Goal: Transaction & Acquisition: Purchase product/service

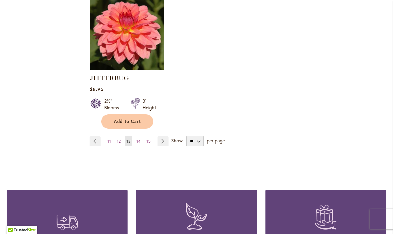
scroll to position [896, 0]
click at [199, 136] on select "** ** ** **" at bounding box center [195, 141] width 18 height 11
select select "**"
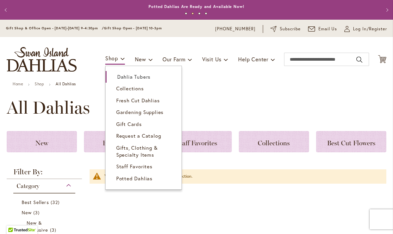
click at [143, 78] on span "Dahlia Tubers" at bounding box center [133, 76] width 33 height 7
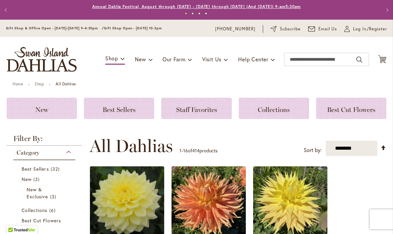
click at [218, 7] on link "Annual Dahlia Festival, August through [DATE] - [DATE] through [DATE] (And [DAT…" at bounding box center [196, 6] width 209 height 5
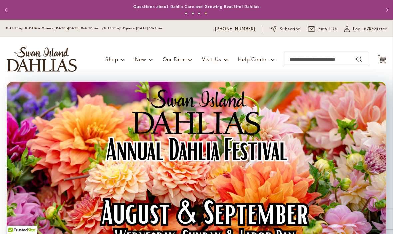
click at [60, 62] on img "store logo" at bounding box center [42, 59] width 70 height 25
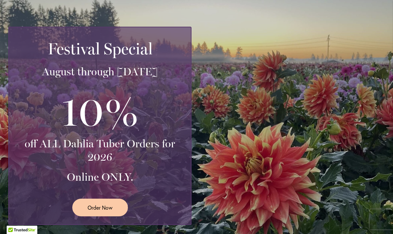
scroll to position [115, 0]
click at [109, 207] on span "Order Now" at bounding box center [100, 207] width 25 height 8
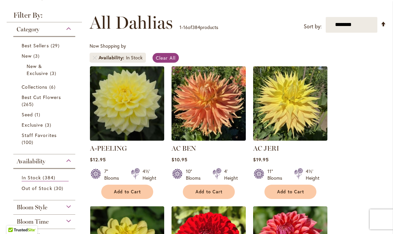
scroll to position [120, 0]
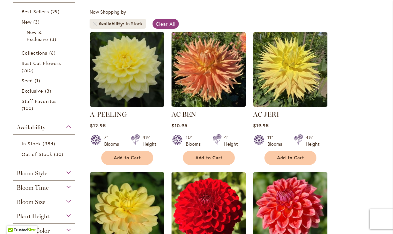
click at [99, 24] on span "Availability" at bounding box center [112, 23] width 27 height 7
click at [99, 25] on span "Availability" at bounding box center [112, 23] width 27 height 7
click at [162, 25] on span "Clear All" at bounding box center [166, 24] width 20 height 6
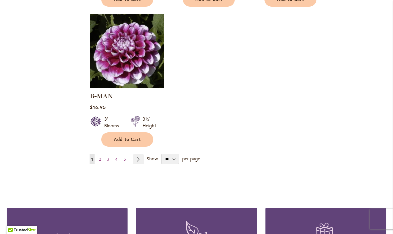
scroll to position [862, 0]
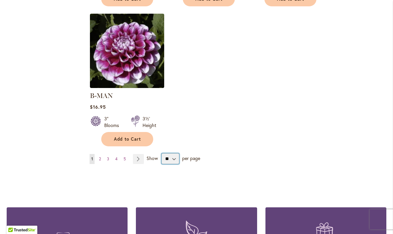
click at [178, 153] on select "** ** ** **" at bounding box center [171, 158] width 18 height 11
select select "**"
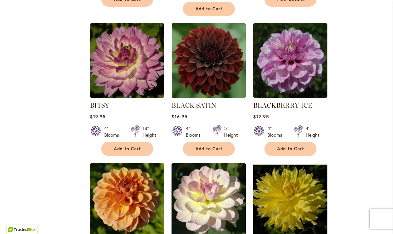
scroll to position [1692, 0]
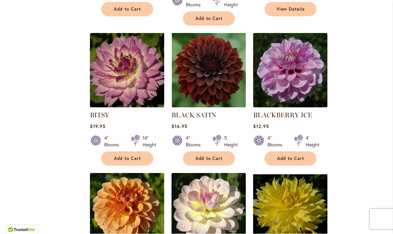
click at [229, 152] on button "Add to Cart" at bounding box center [209, 159] width 52 height 14
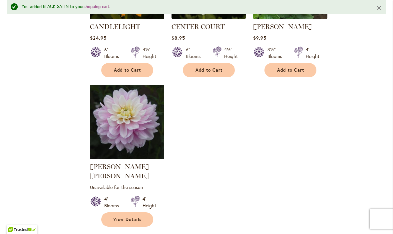
scroll to position [3068, 0]
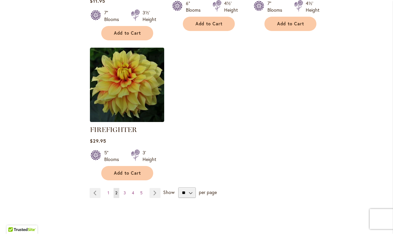
scroll to position [3145, 0]
click at [157, 188] on link "Page Next" at bounding box center [155, 193] width 11 height 10
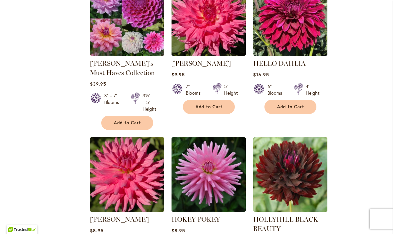
scroll to position [2220, 0]
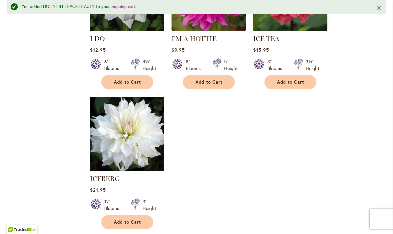
scroll to position [3137, 0]
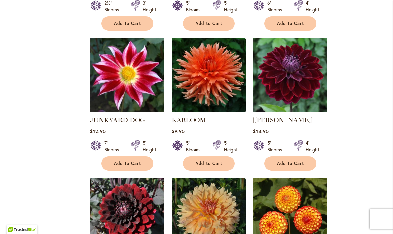
scroll to position [994, 0]
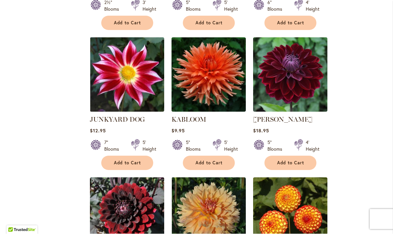
click at [292, 160] on span "Add to Cart" at bounding box center [290, 163] width 27 height 6
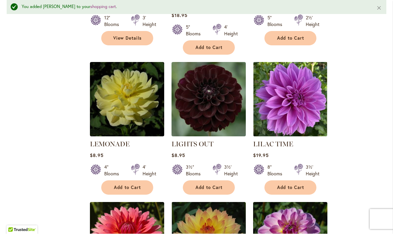
scroll to position [1847, 0]
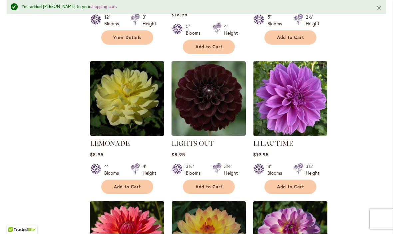
click at [296, 184] on span "Add to Cart" at bounding box center [290, 187] width 27 height 6
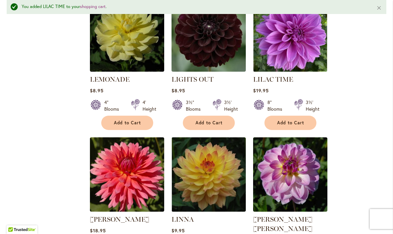
scroll to position [1900, 0]
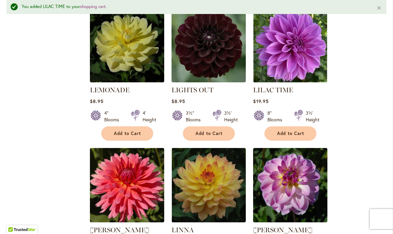
click at [303, 131] on span "Add to Cart" at bounding box center [290, 134] width 27 height 6
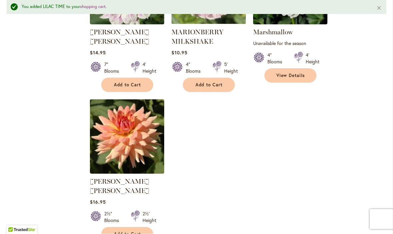
scroll to position [3099, 0]
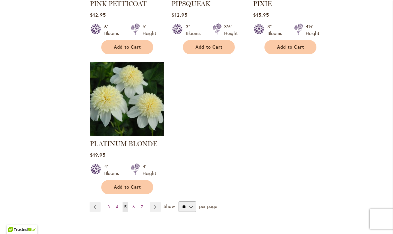
scroll to position [3138, 0]
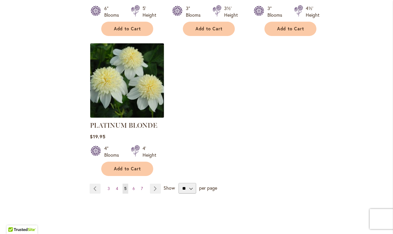
click at [159, 184] on link "Page Next" at bounding box center [155, 189] width 11 height 10
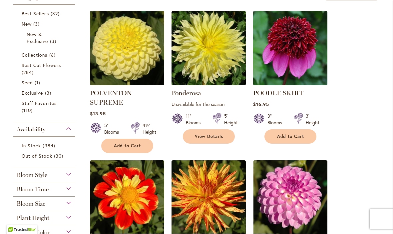
scroll to position [154, 0]
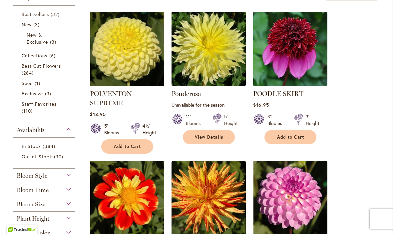
click at [298, 76] on img at bounding box center [290, 49] width 74 height 74
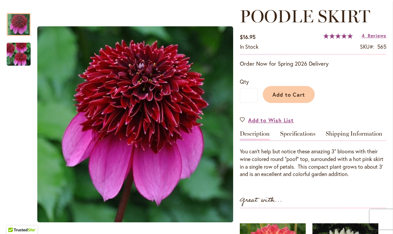
scroll to position [92, 0]
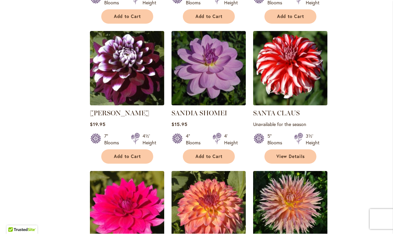
scroll to position [845, 0]
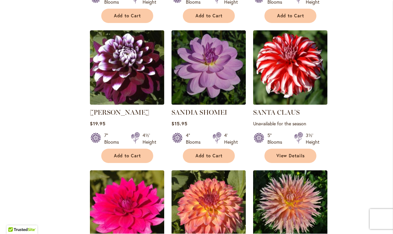
click at [110, 157] on button "Add to Cart" at bounding box center [127, 156] width 52 height 14
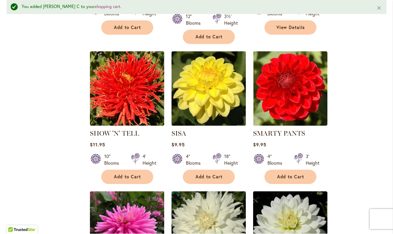
scroll to position [1269, 0]
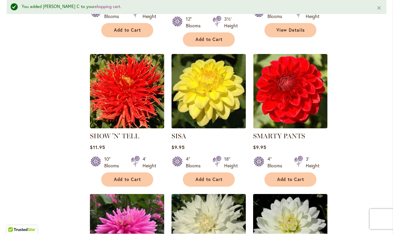
click at [116, 99] on img at bounding box center [127, 91] width 74 height 74
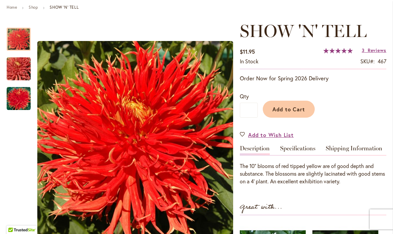
scroll to position [77, 0]
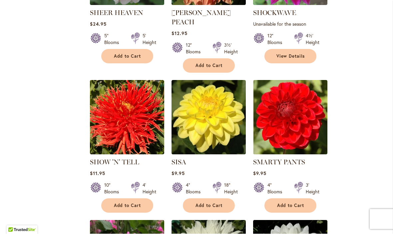
scroll to position [1225, 0]
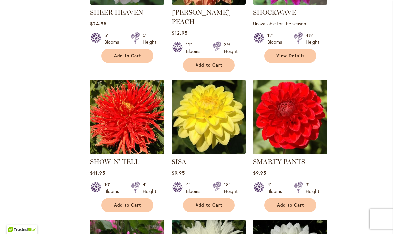
click at [148, 198] on button "Add to Cart" at bounding box center [127, 205] width 52 height 14
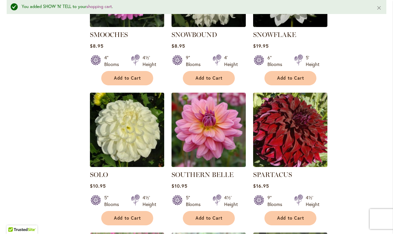
scroll to position [1510, 0]
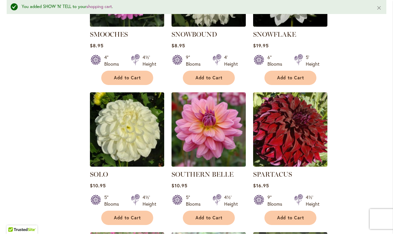
click at [298, 215] on span "Add to Cart" at bounding box center [290, 218] width 27 height 6
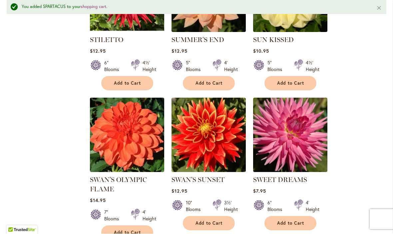
scroll to position [2067, 0]
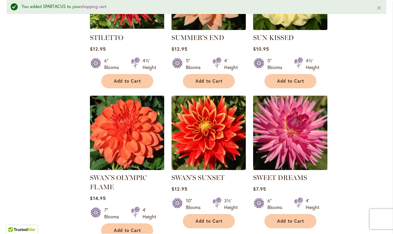
click at [215, 144] on img at bounding box center [209, 133] width 74 height 74
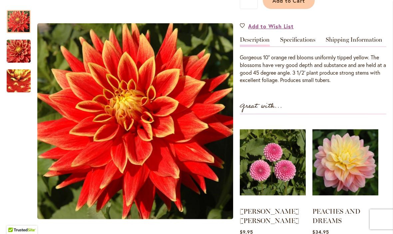
scroll to position [182, 0]
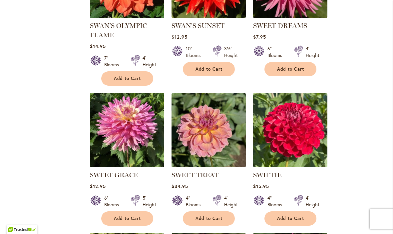
scroll to position [2203, 0]
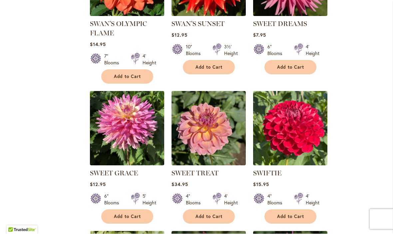
click at [261, 155] on img at bounding box center [290, 128] width 74 height 74
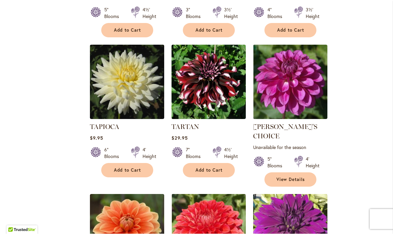
scroll to position [2530, 0]
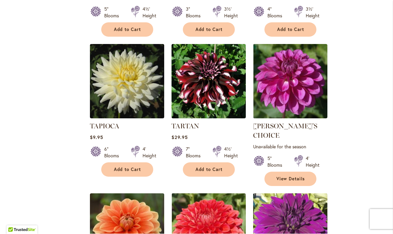
click at [289, 83] on img at bounding box center [290, 81] width 74 height 74
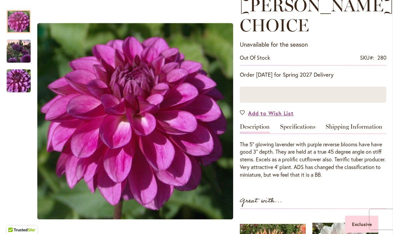
scroll to position [114, 0]
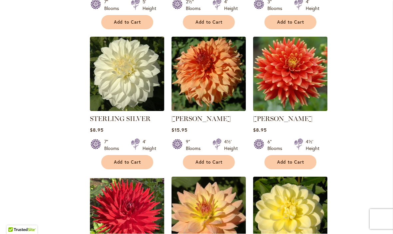
scroll to position [1828, 0]
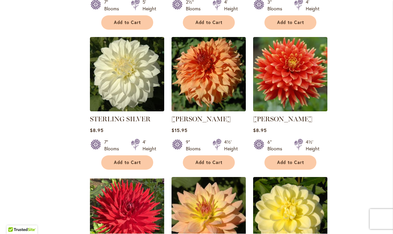
click at [312, 95] on img at bounding box center [290, 74] width 74 height 74
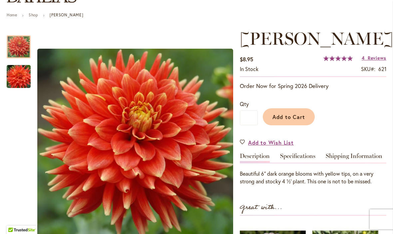
scroll to position [69, 0]
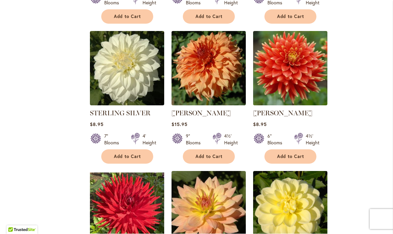
scroll to position [1836, 0]
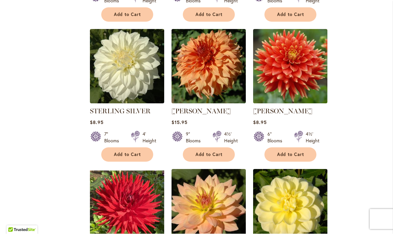
click at [309, 148] on button "Add to Cart" at bounding box center [291, 155] width 52 height 14
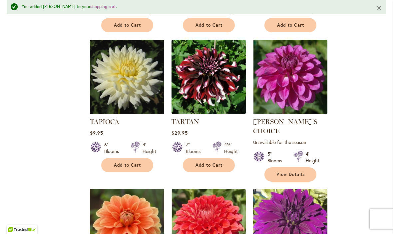
scroll to position [2553, 0]
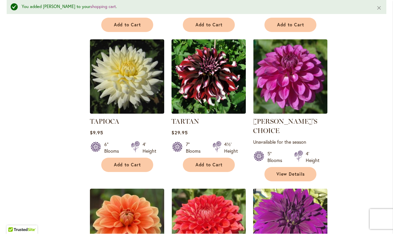
click at [220, 162] on span "Add to Cart" at bounding box center [209, 165] width 27 height 6
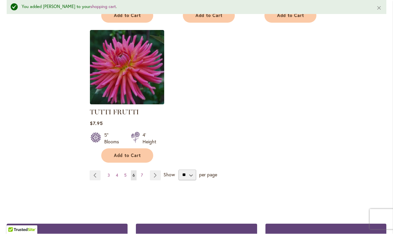
scroll to position [3132, 0]
click at [155, 171] on link "Page Next" at bounding box center [155, 176] width 11 height 10
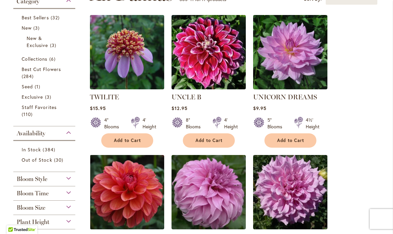
scroll to position [152, 0]
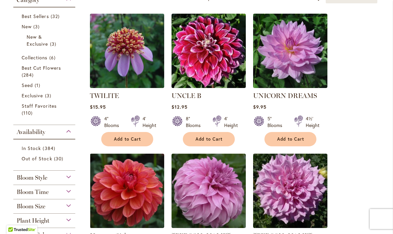
click at [215, 75] on img at bounding box center [209, 51] width 74 height 74
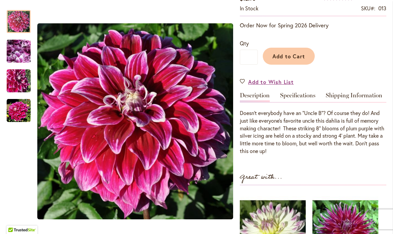
scroll to position [131, 0]
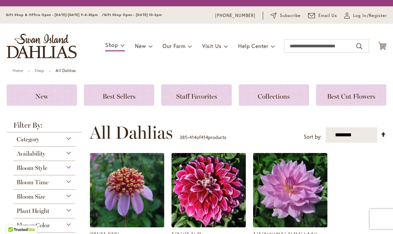
scroll to position [161, 0]
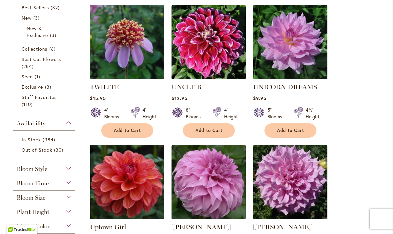
click at [221, 132] on span "Add to Cart" at bounding box center [209, 131] width 27 height 6
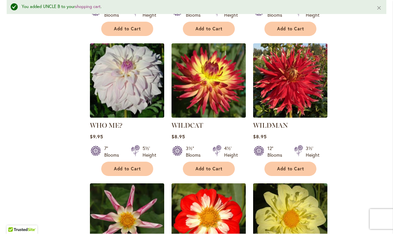
scroll to position [845, 0]
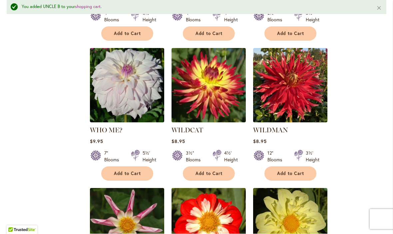
click at [222, 98] on img at bounding box center [209, 85] width 74 height 74
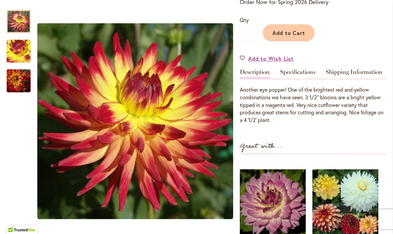
scroll to position [158, 0]
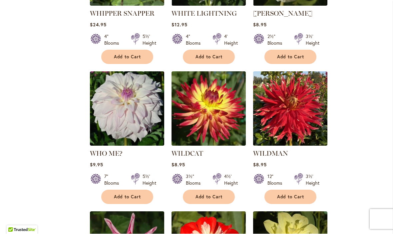
scroll to position [805, 0]
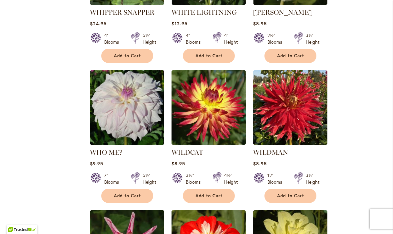
click at [218, 193] on span "Add to Cart" at bounding box center [209, 196] width 27 height 6
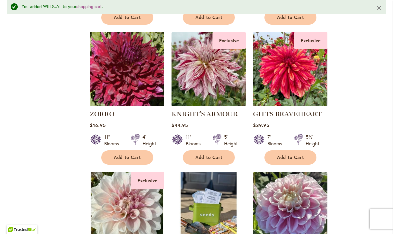
scroll to position [1281, 0]
click at [213, 78] on img at bounding box center [209, 70] width 74 height 74
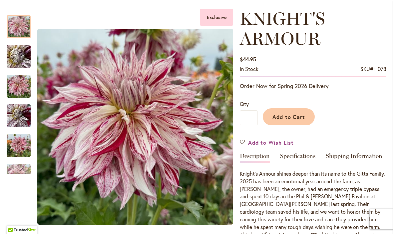
scroll to position [88, 0]
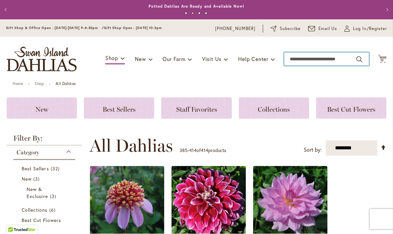
click at [331, 58] on input "Search" at bounding box center [326, 59] width 85 height 13
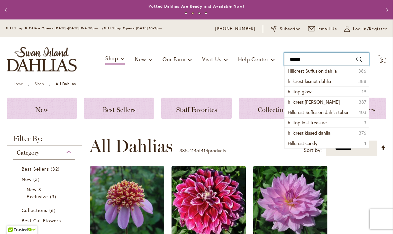
type input "*******"
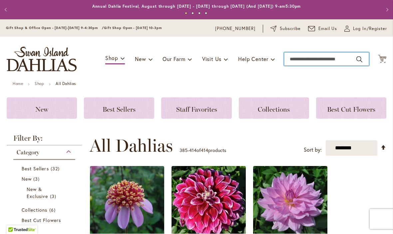
click at [314, 62] on input "Search" at bounding box center [326, 59] width 85 height 13
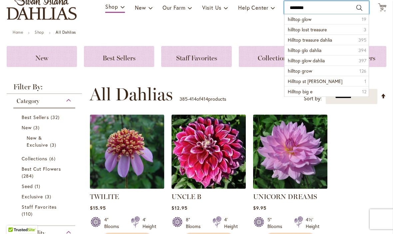
scroll to position [51, 0]
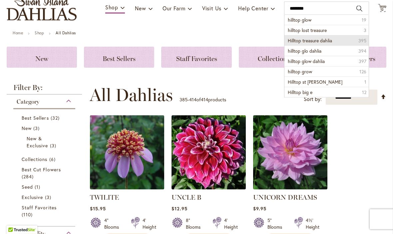
click at [344, 42] on li "Hilltop treasure dahlia 395" at bounding box center [327, 40] width 84 height 10
type input "**********"
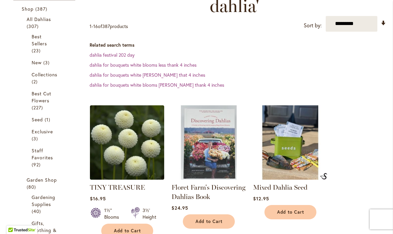
scroll to position [121, 0]
